Goal: Information Seeking & Learning: Learn about a topic

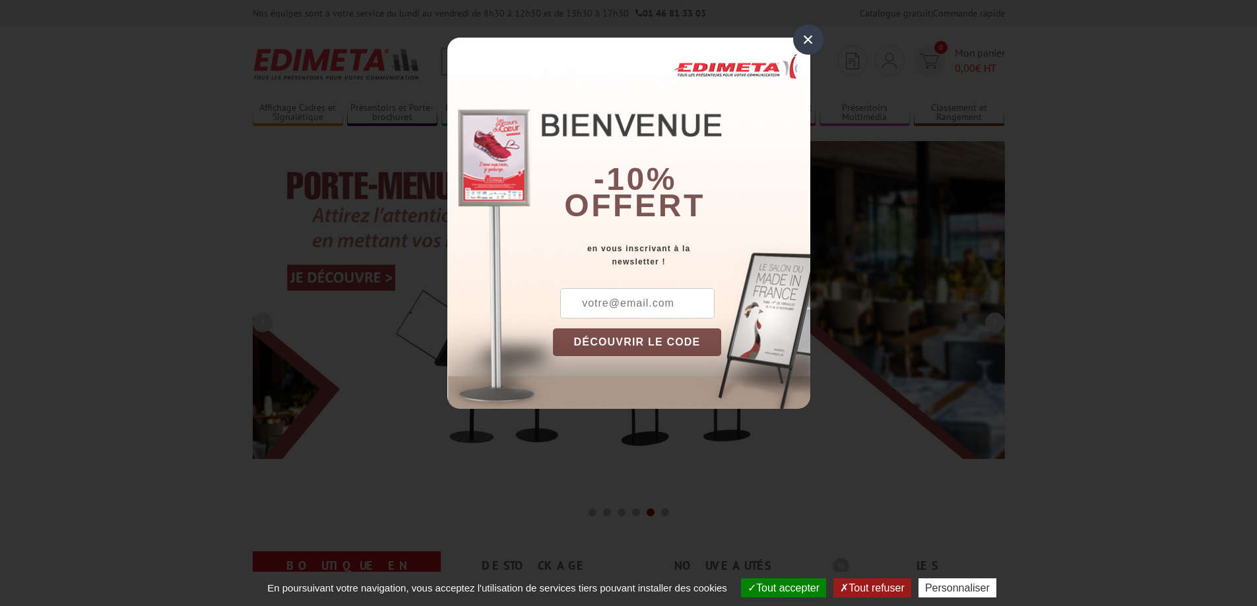
click at [813, 49] on div "×" at bounding box center [808, 39] width 30 height 30
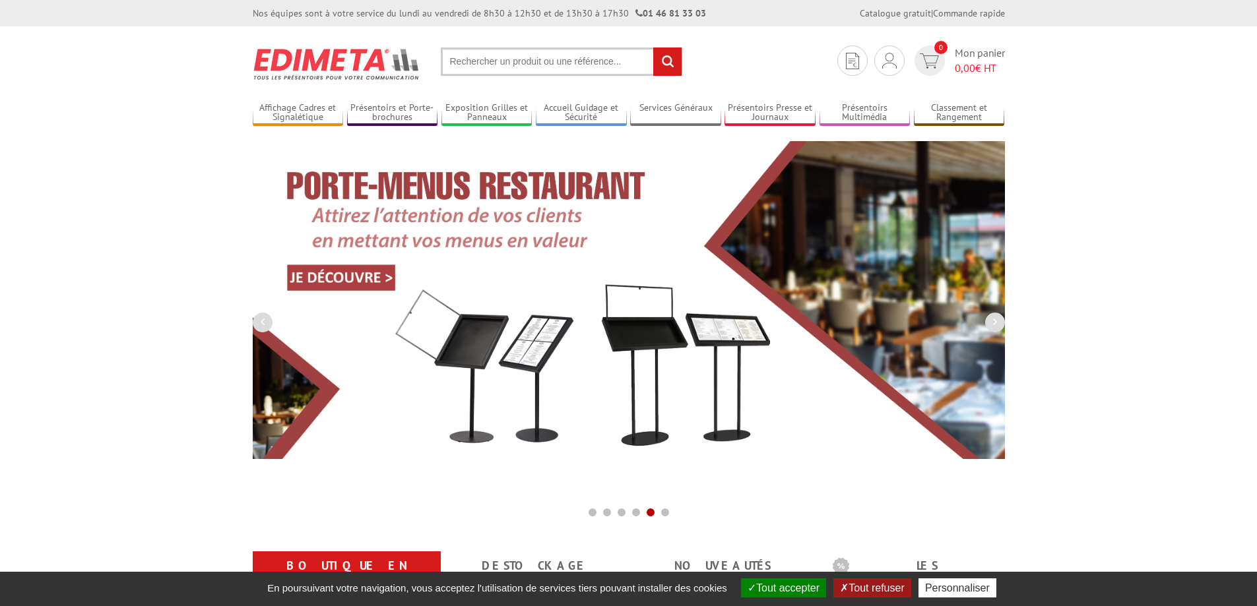
click at [508, 68] on input "text" at bounding box center [562, 62] width 242 height 28
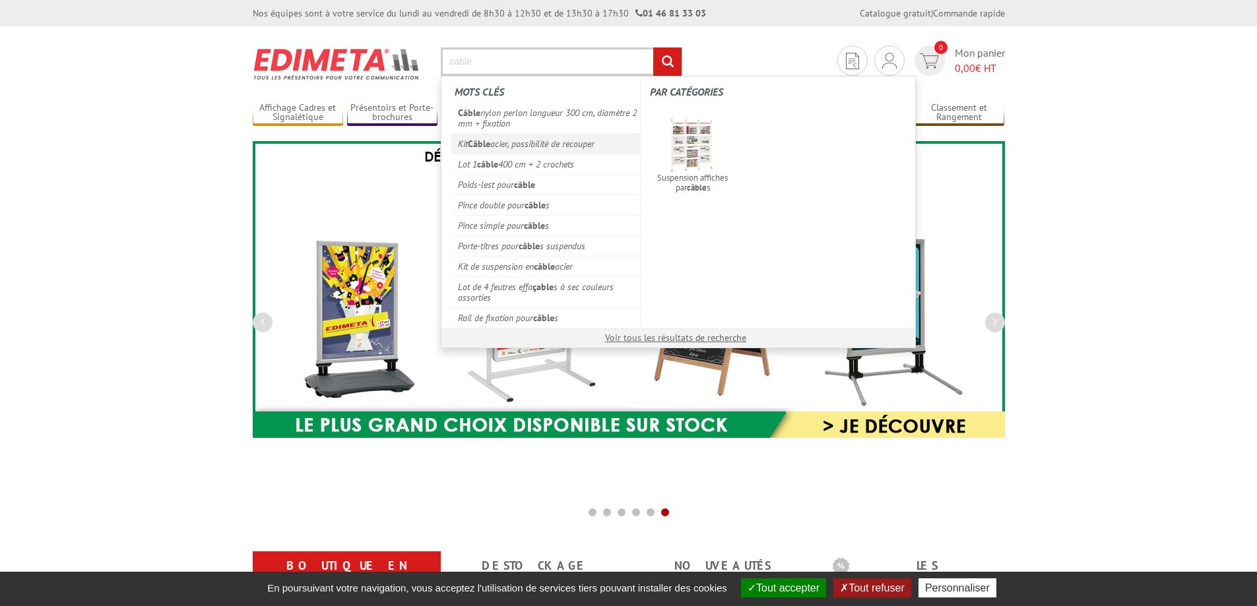
type input "cable"
click at [505, 142] on link "Kit Câble acier, possibilité de recouper" at bounding box center [545, 143] width 189 height 20
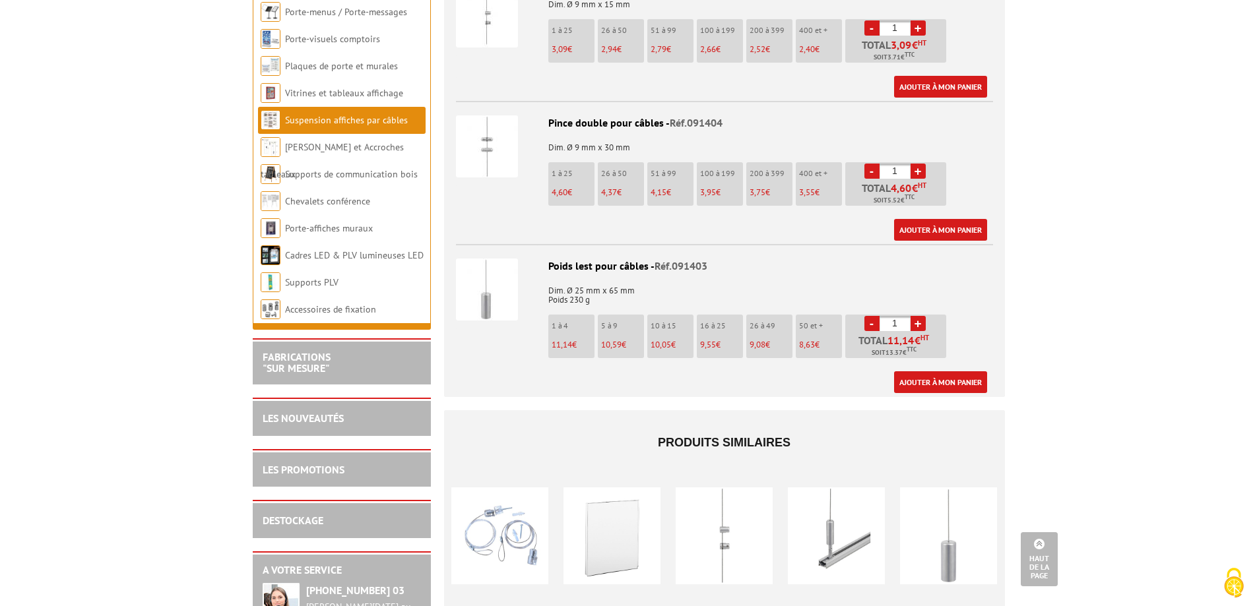
scroll to position [660, 0]
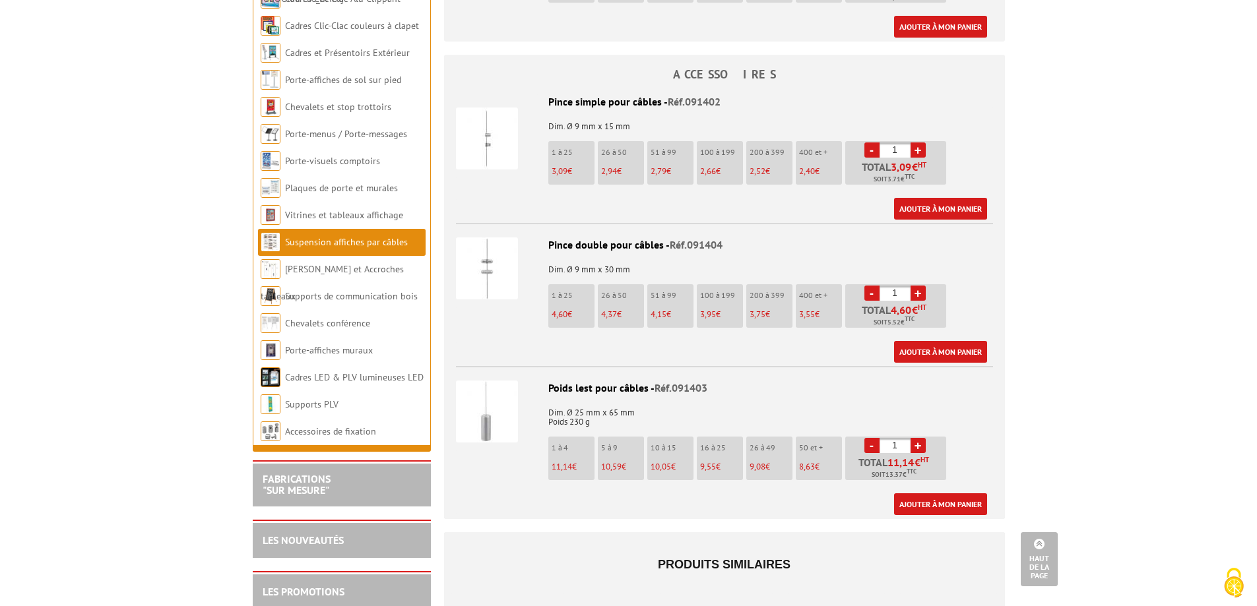
click at [486, 111] on img at bounding box center [487, 139] width 62 height 62
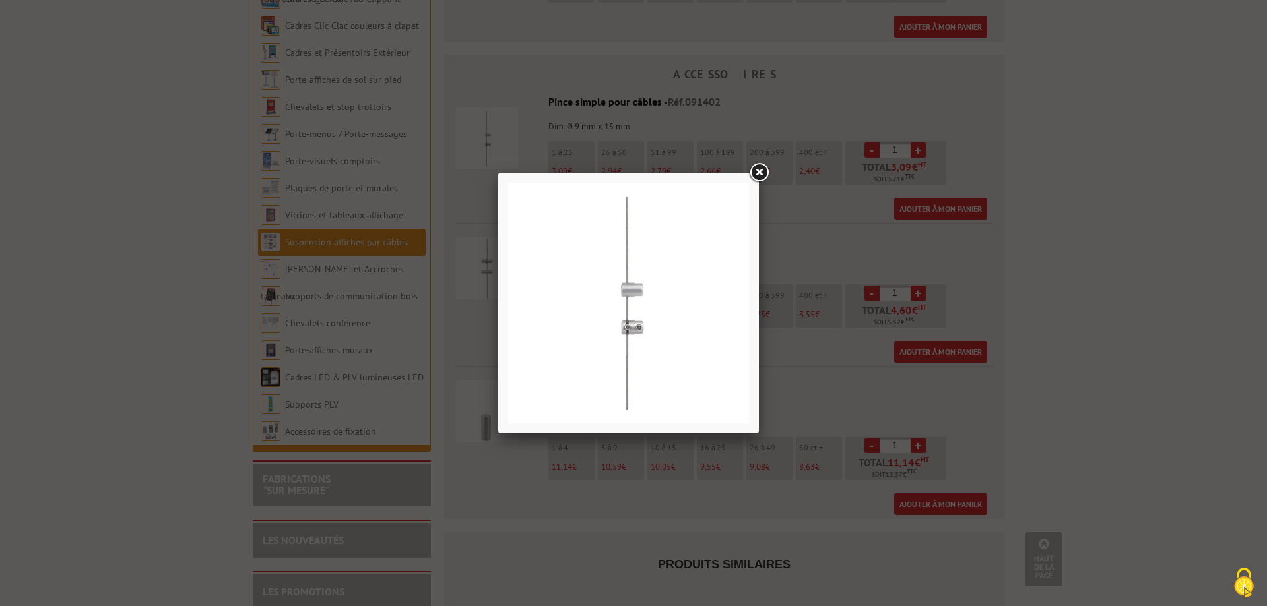
click at [763, 172] on link at bounding box center [759, 173] width 24 height 24
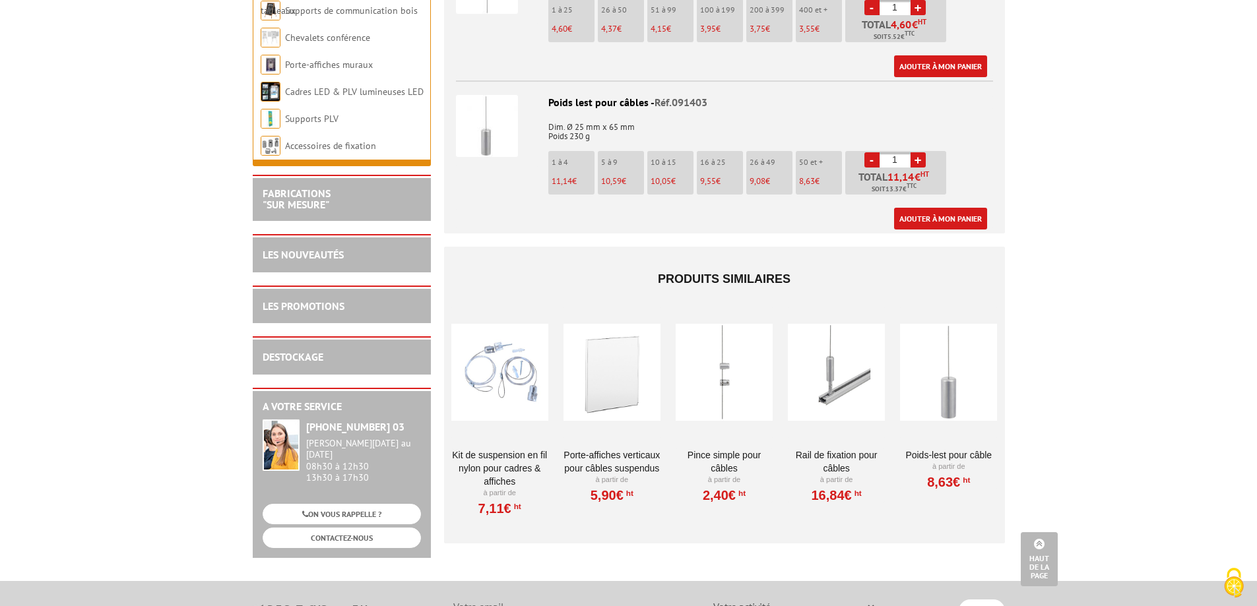
scroll to position [990, 0]
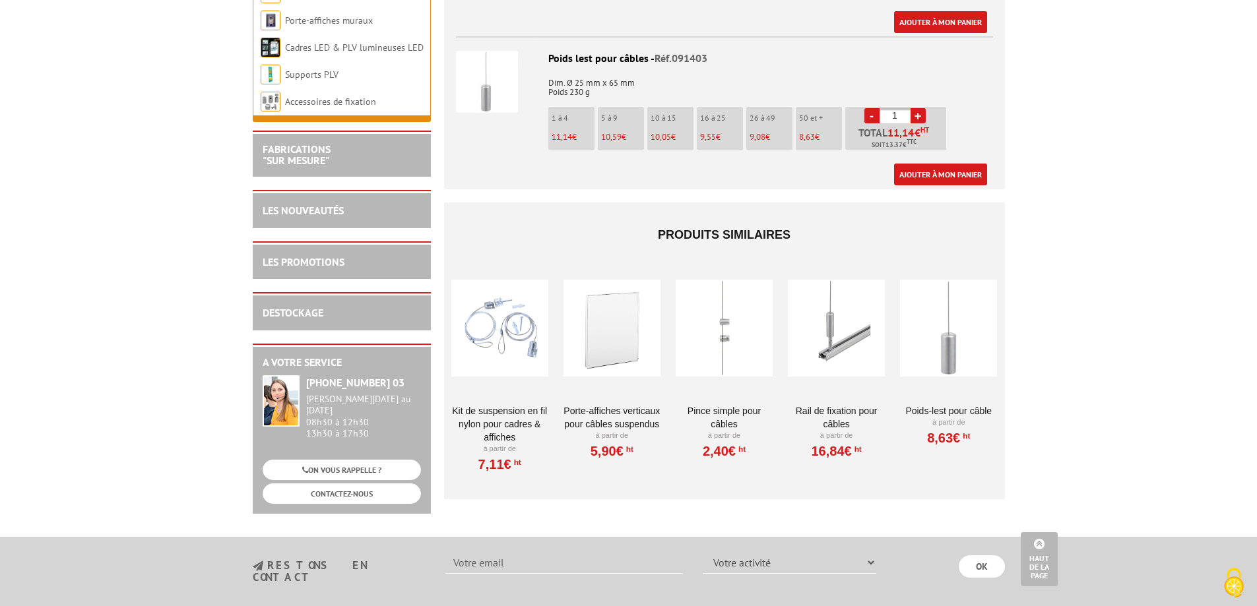
click at [617, 323] on div at bounding box center [612, 329] width 97 height 132
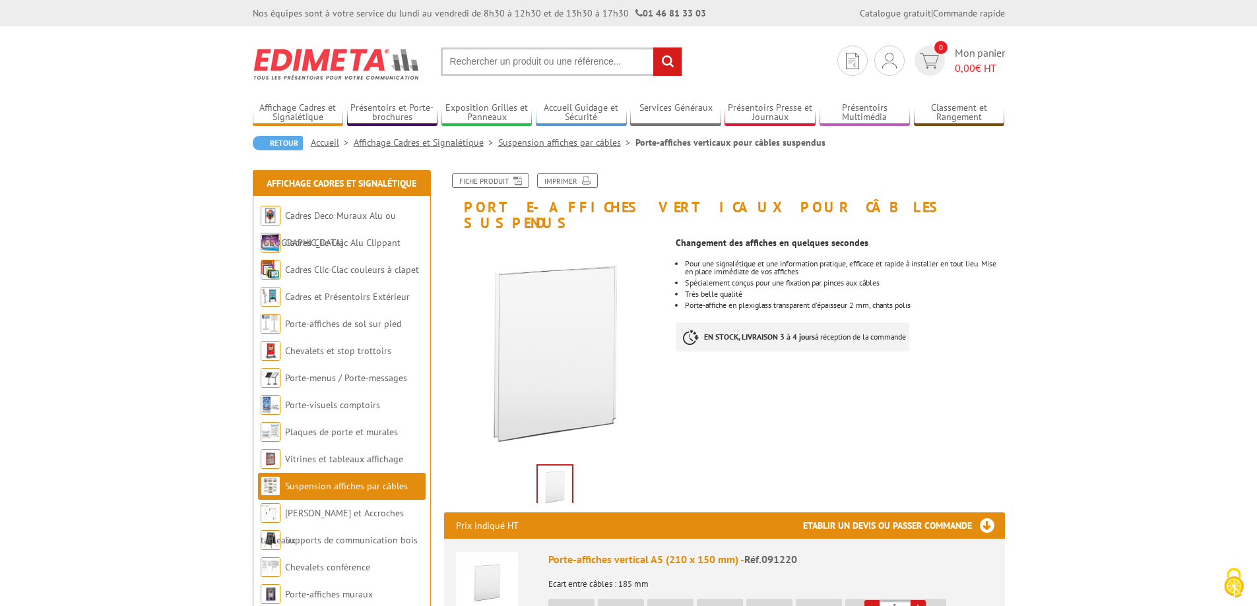
click at [534, 360] on img at bounding box center [555, 349] width 222 height 222
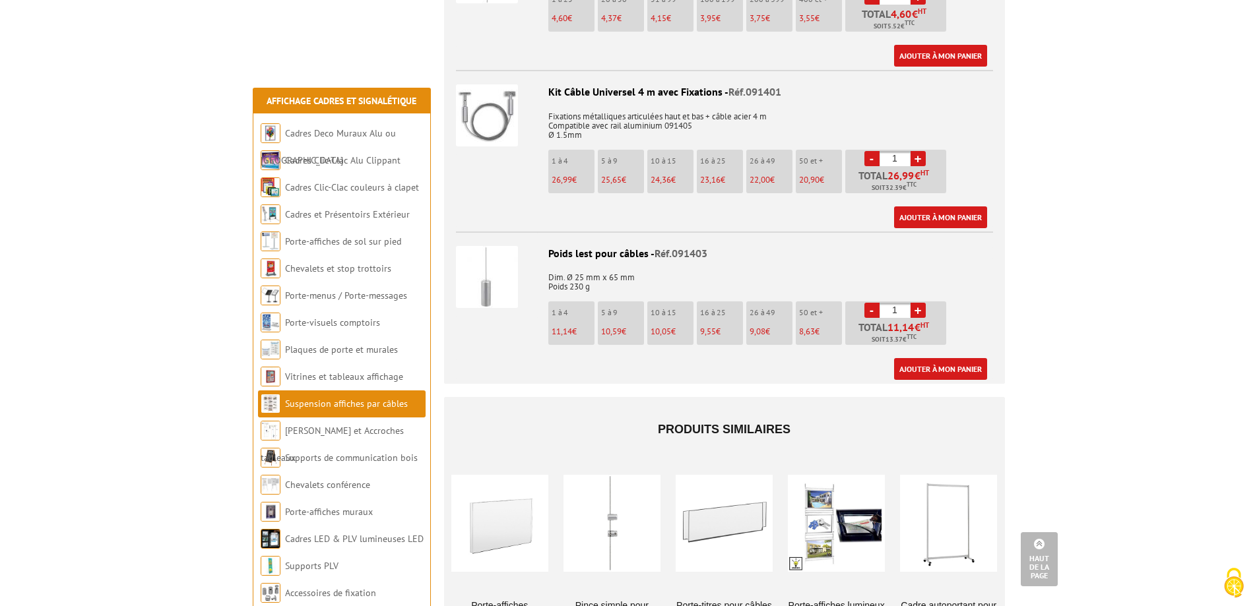
scroll to position [1650, 0]
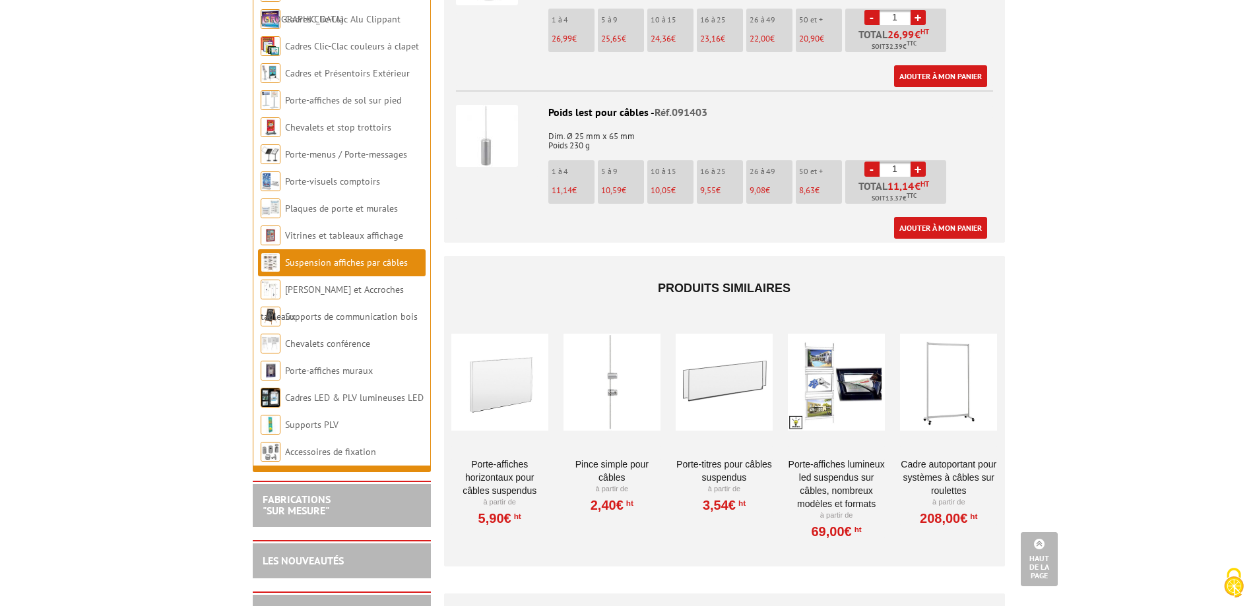
click at [523, 385] on div at bounding box center [499, 382] width 97 height 132
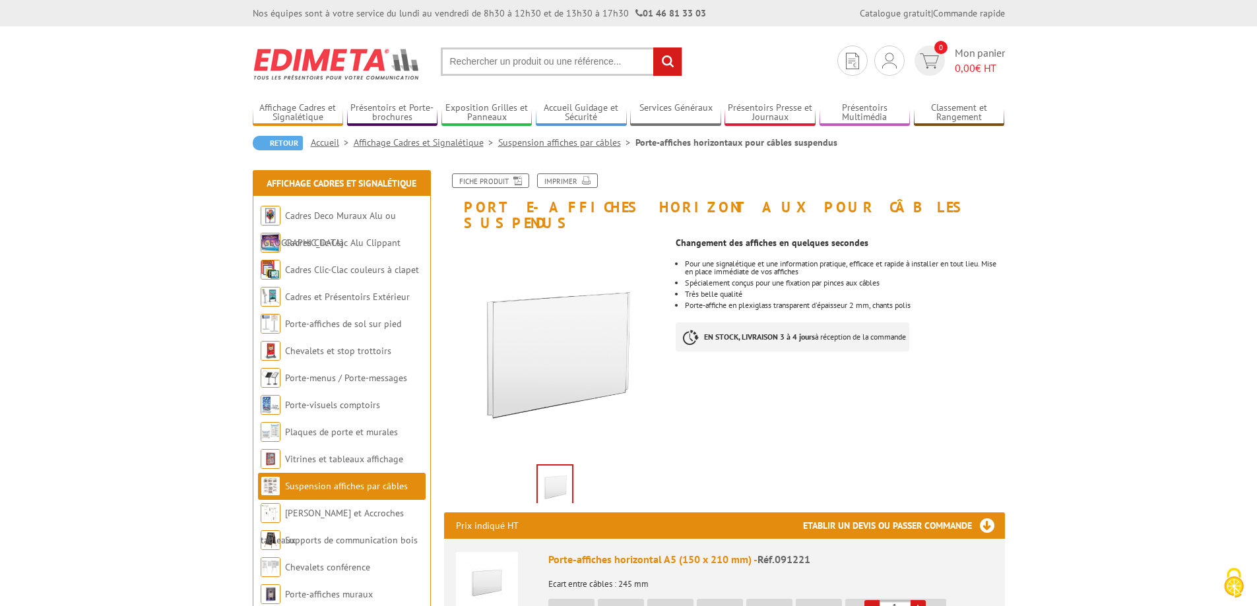
click at [507, 345] on img at bounding box center [555, 349] width 222 height 222
click at [506, 58] on input "text" at bounding box center [562, 62] width 242 height 28
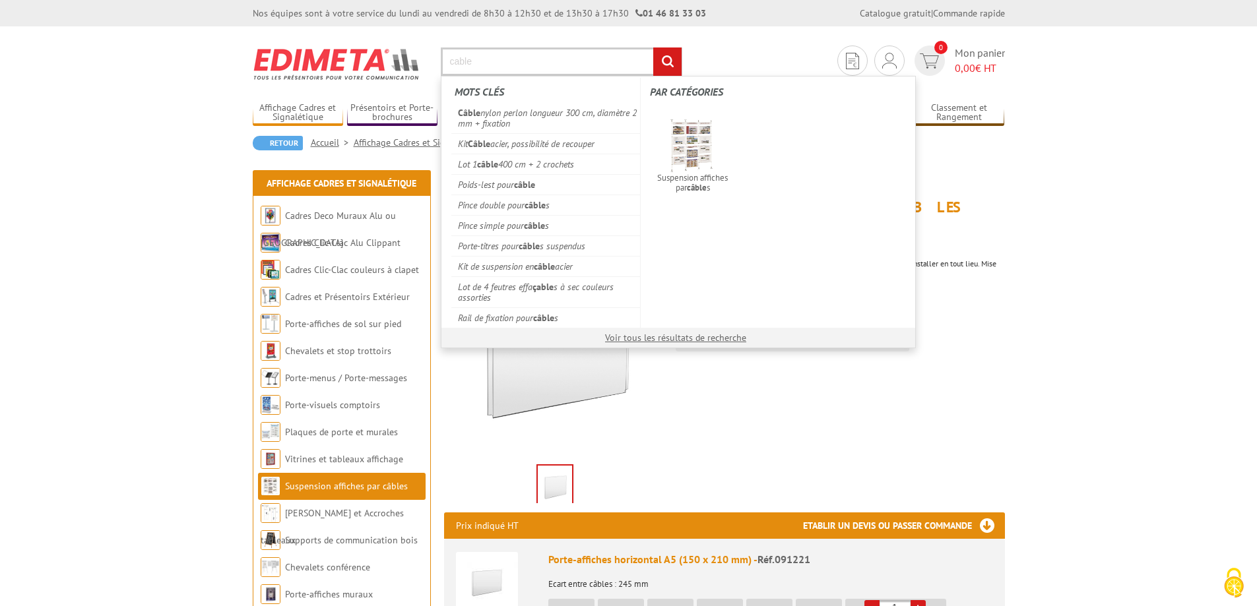
type input "cable"
click at [653, 48] on input "rechercher" at bounding box center [667, 62] width 28 height 28
